Goal: Task Accomplishment & Management: Manage account settings

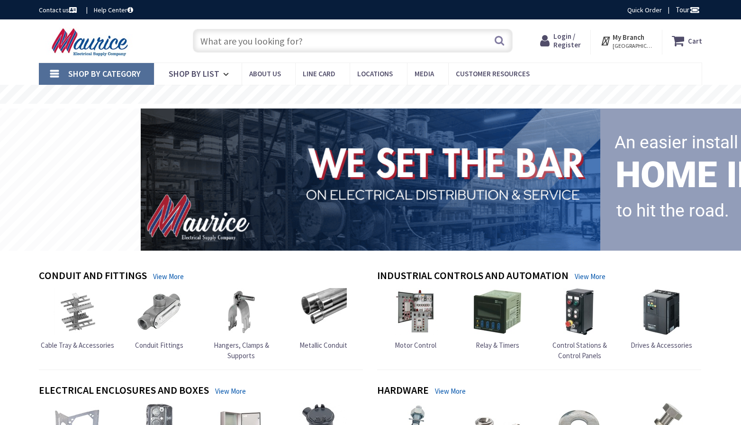
type input "[EMAIL_ADDRESS][DOMAIN_NAME]"
click at [572, 44] on span "Login / Register" at bounding box center [566, 41] width 27 height 18
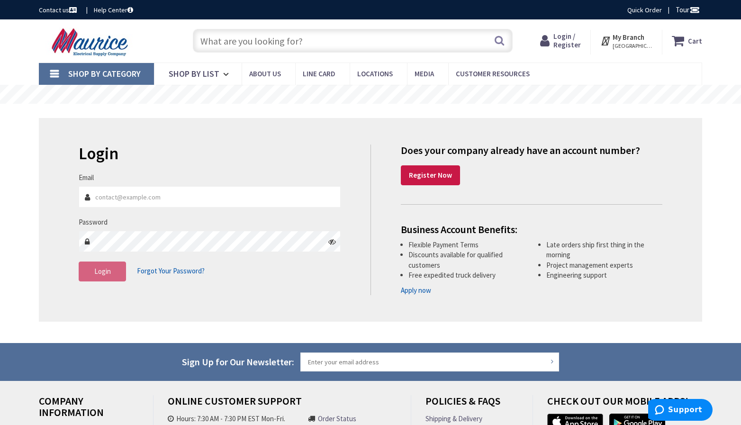
type input "[EMAIL_ADDRESS][DOMAIN_NAME]"
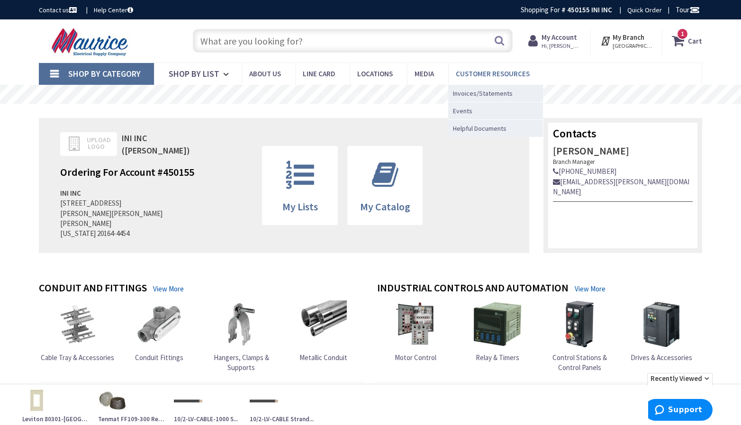
click at [511, 74] on span "Customer Resources" at bounding box center [493, 73] width 74 height 9
click at [482, 92] on span "Invoices/Statements" at bounding box center [483, 93] width 60 height 9
